Goal: Transaction & Acquisition: Subscribe to service/newsletter

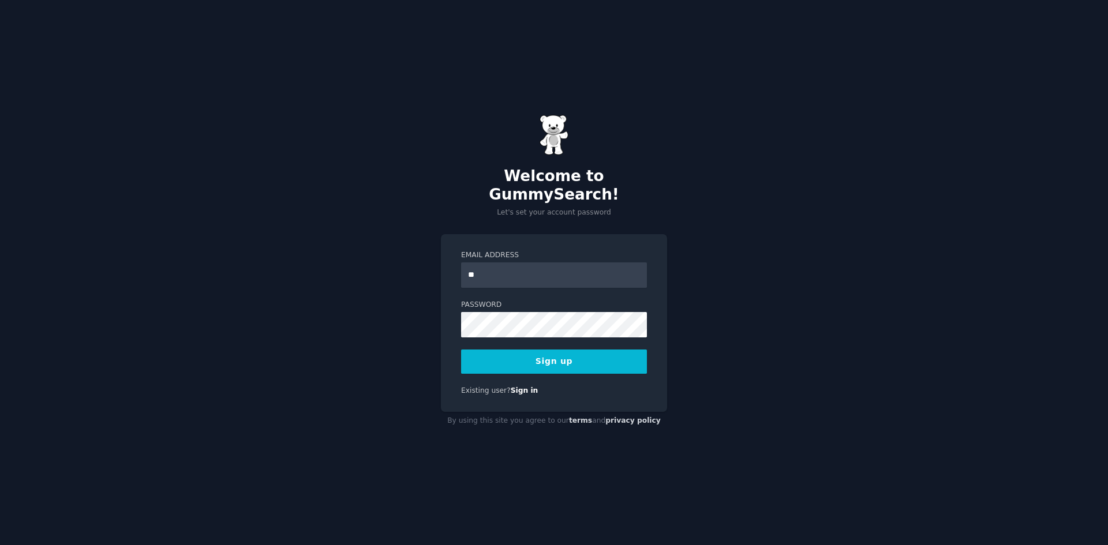
type input "*"
click at [511, 387] on link "Sign in" at bounding box center [525, 391] width 28 height 8
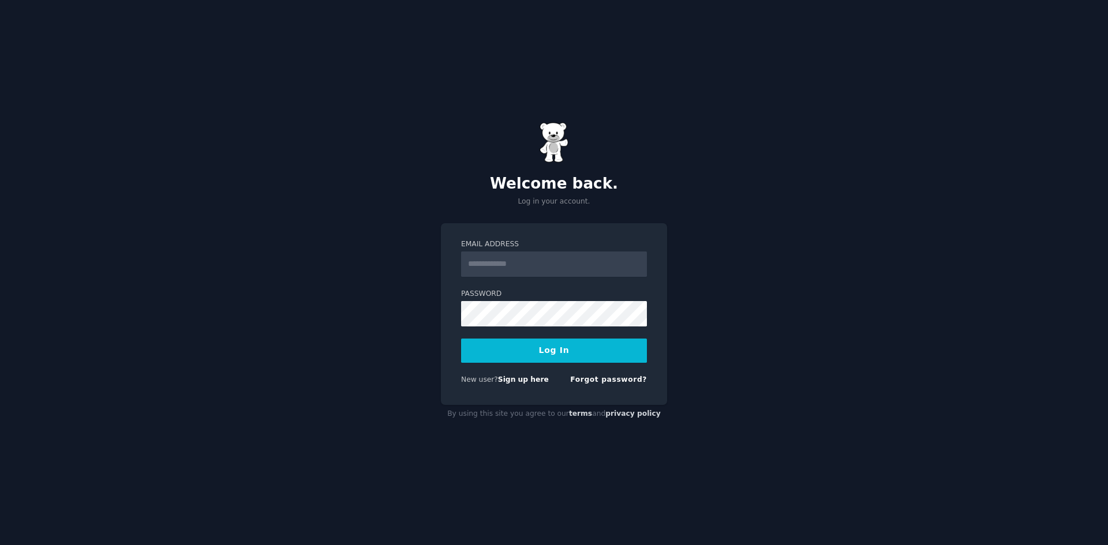
click at [495, 275] on input "Email Address" at bounding box center [554, 264] width 186 height 25
type input "*"
click at [511, 373] on form "Email Address * Password Log In New user? Sign up here Forgot password?" at bounding box center [554, 314] width 186 height 150
click at [510, 376] on link "Sign up here" at bounding box center [523, 380] width 51 height 8
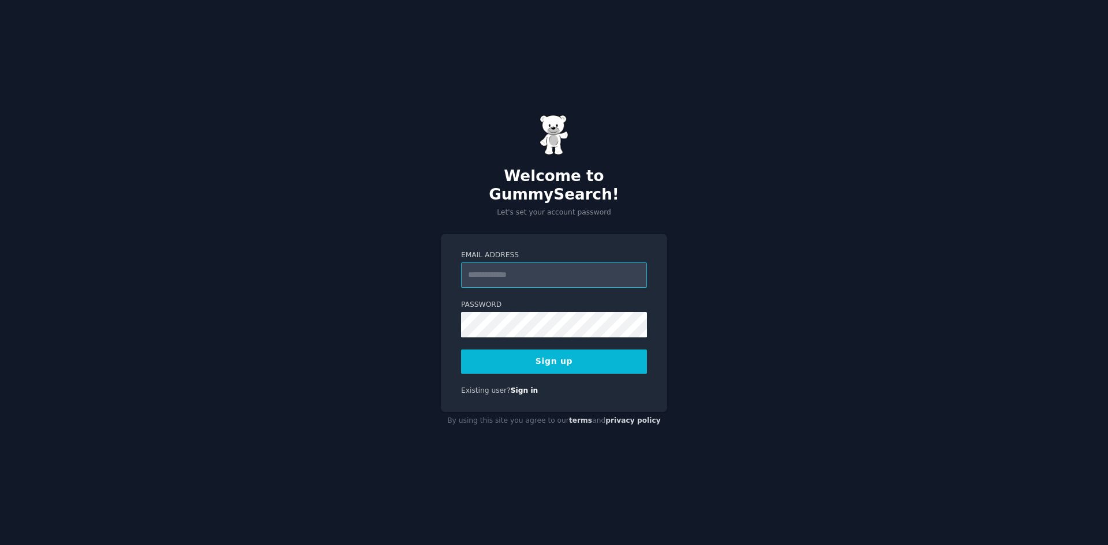
click at [508, 264] on input "Email Address" at bounding box center [554, 275] width 186 height 25
type input "*"
type input "**********"
click at [461, 350] on button "Sign up" at bounding box center [554, 362] width 186 height 24
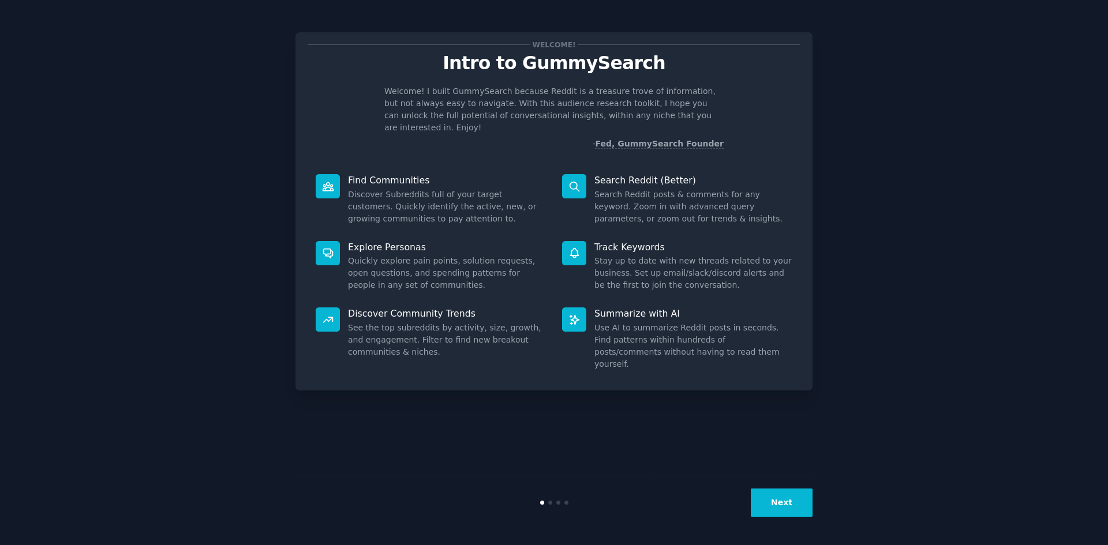
click at [781, 501] on button "Next" at bounding box center [782, 503] width 62 height 28
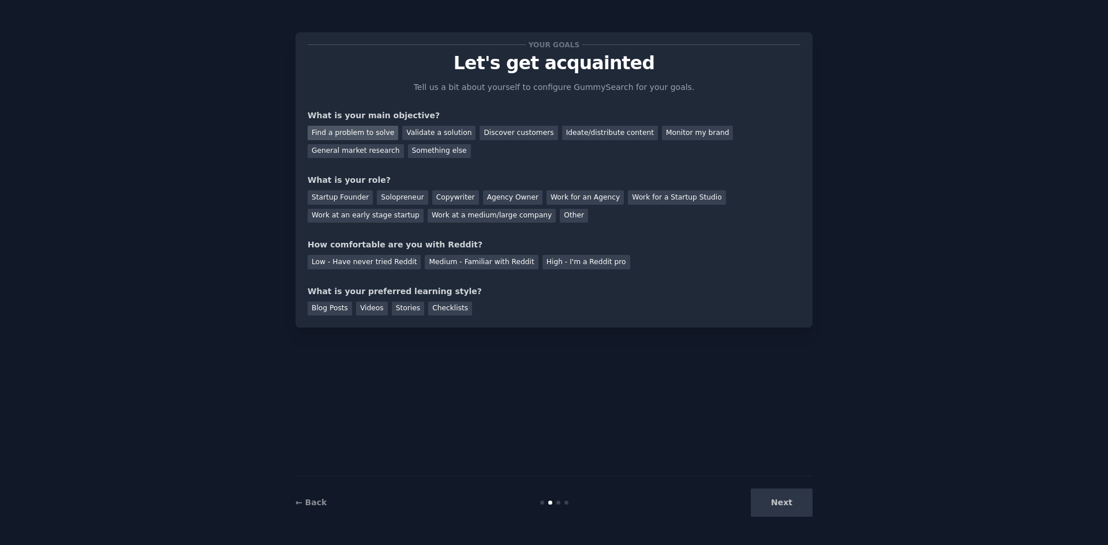
click at [369, 135] on div "Find a problem to solve" at bounding box center [353, 133] width 91 height 14
click at [581, 132] on div "Ideate/distribute content" at bounding box center [610, 133] width 96 height 14
click at [428, 219] on div "Work at a medium/large company" at bounding box center [492, 216] width 128 height 14
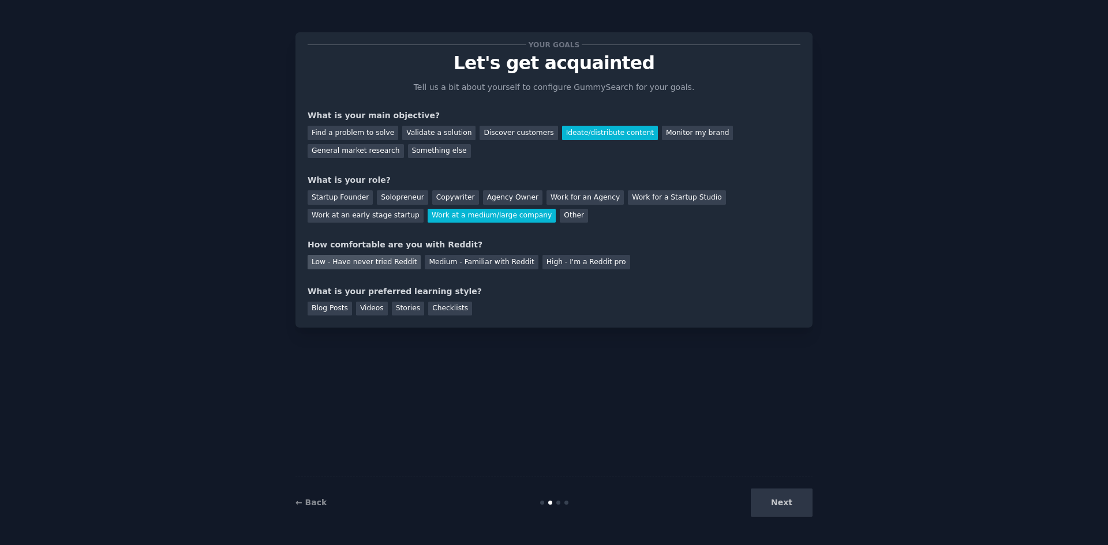
click at [346, 260] on div "Low - Have never tried Reddit" at bounding box center [364, 262] width 113 height 14
click at [368, 309] on div "Videos" at bounding box center [372, 309] width 32 height 14
click at [775, 505] on button "Next" at bounding box center [782, 503] width 62 height 28
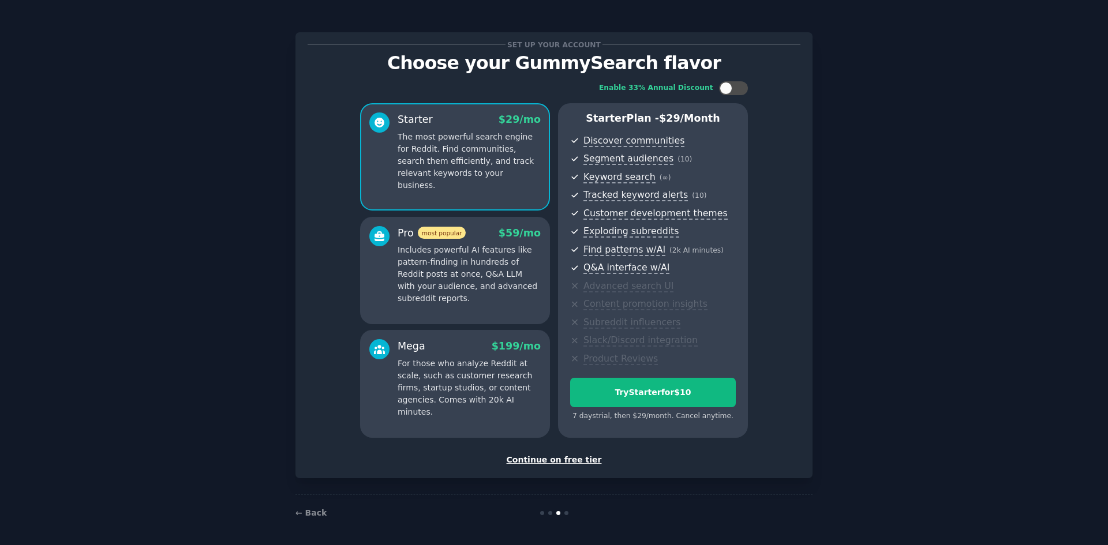
click at [552, 462] on div "Continue on free tier" at bounding box center [554, 460] width 493 height 12
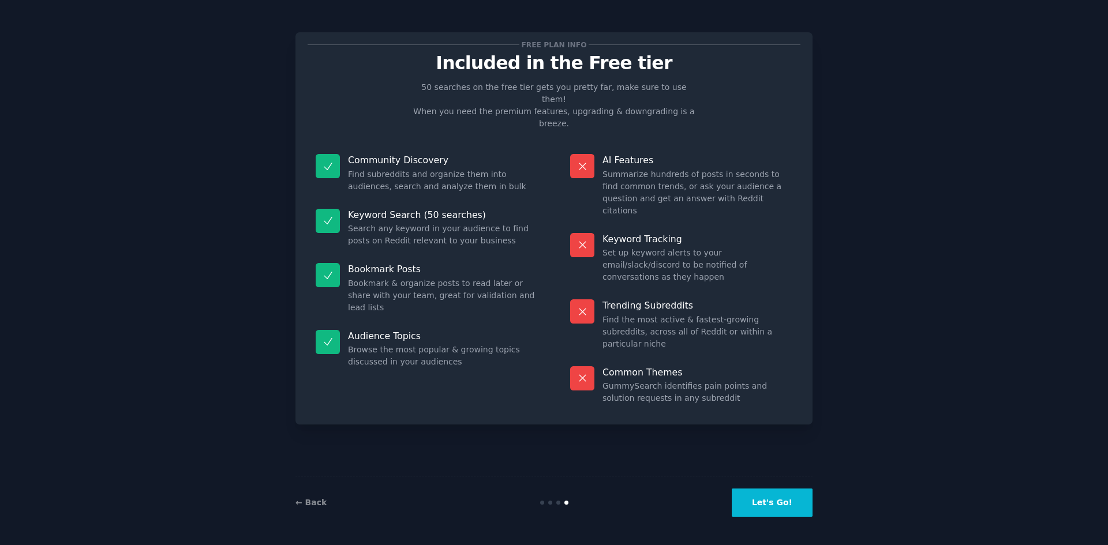
click at [758, 503] on button "Let's Go!" at bounding box center [772, 503] width 81 height 28
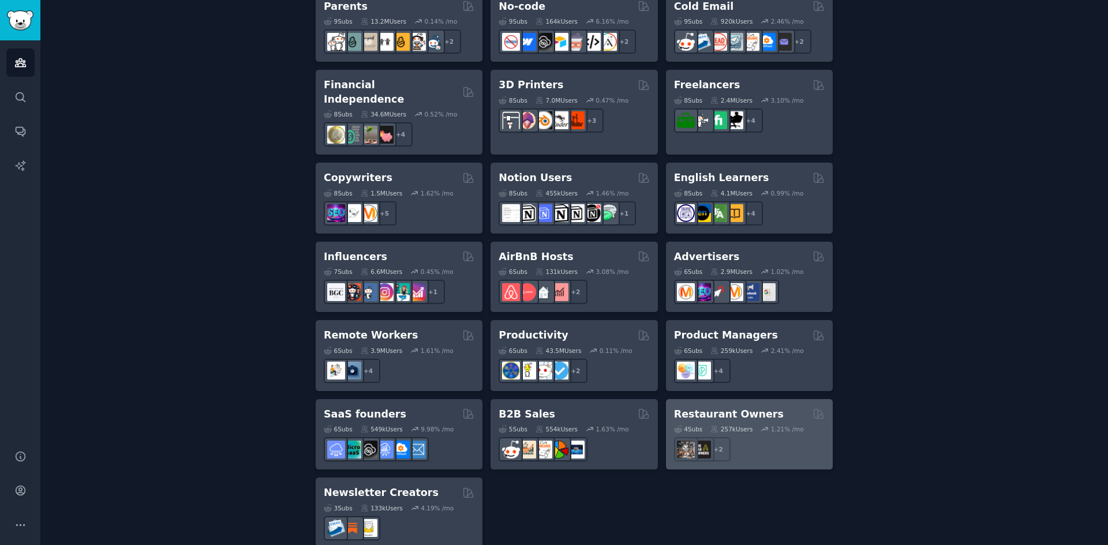
scroll to position [786, 0]
